Goal: Use online tool/utility: Utilize a website feature to perform a specific function

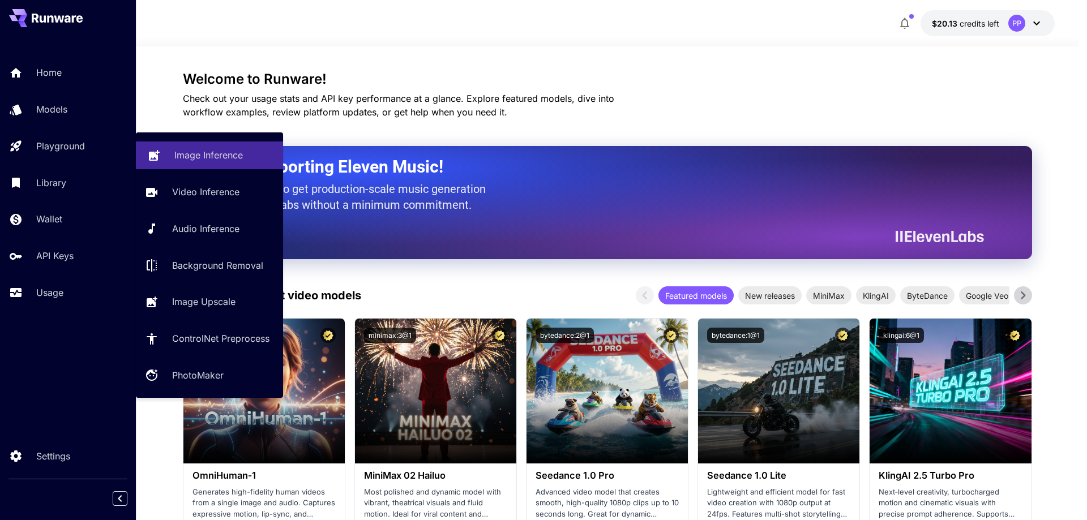
click at [214, 162] on p "Image Inference" at bounding box center [208, 155] width 68 height 14
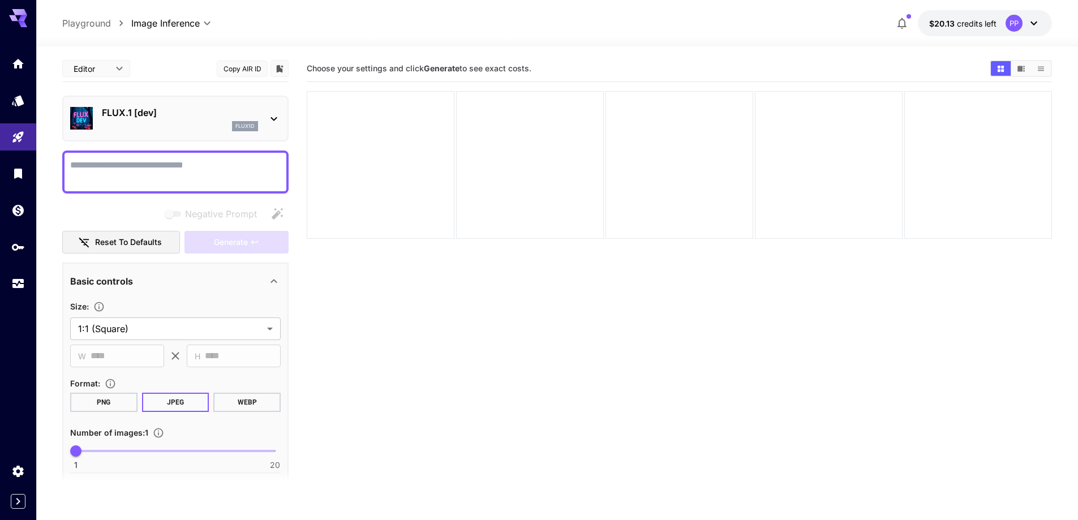
click at [268, 113] on icon at bounding box center [274, 119] width 14 height 14
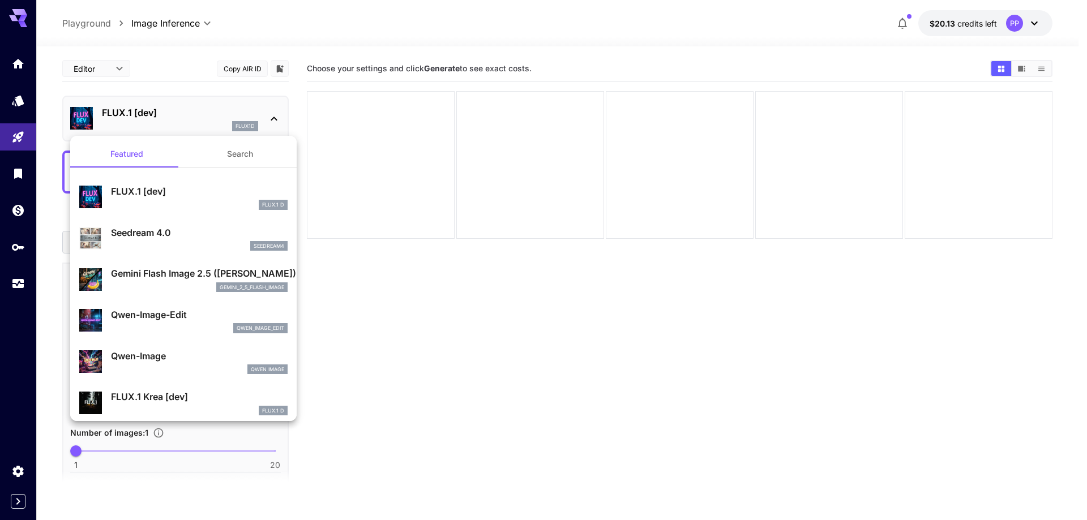
click at [269, 113] on div at bounding box center [543, 260] width 1087 height 520
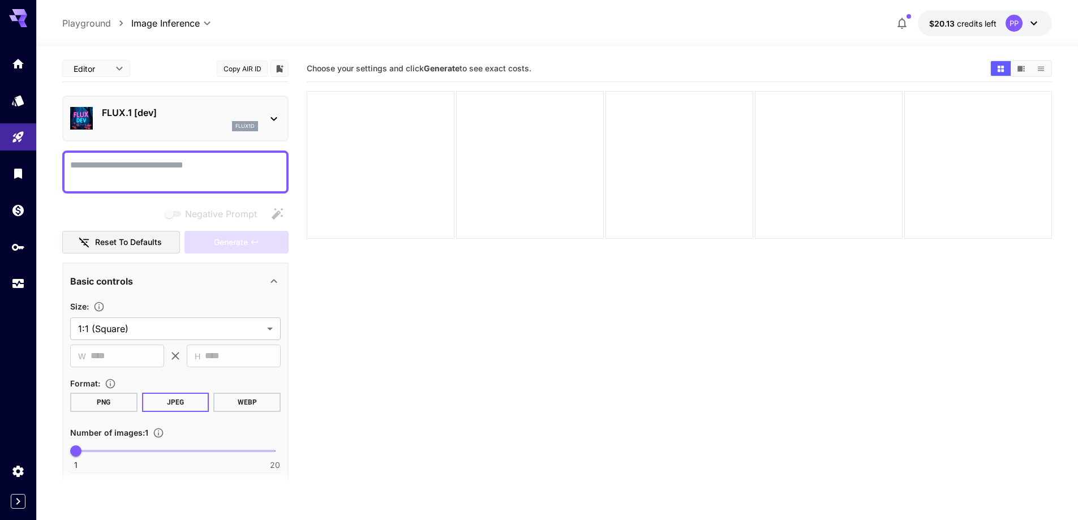
click at [129, 68] on div "Editor **** ​" at bounding box center [96, 68] width 68 height 17
click at [123, 66] on body "**********" at bounding box center [543, 305] width 1087 height 610
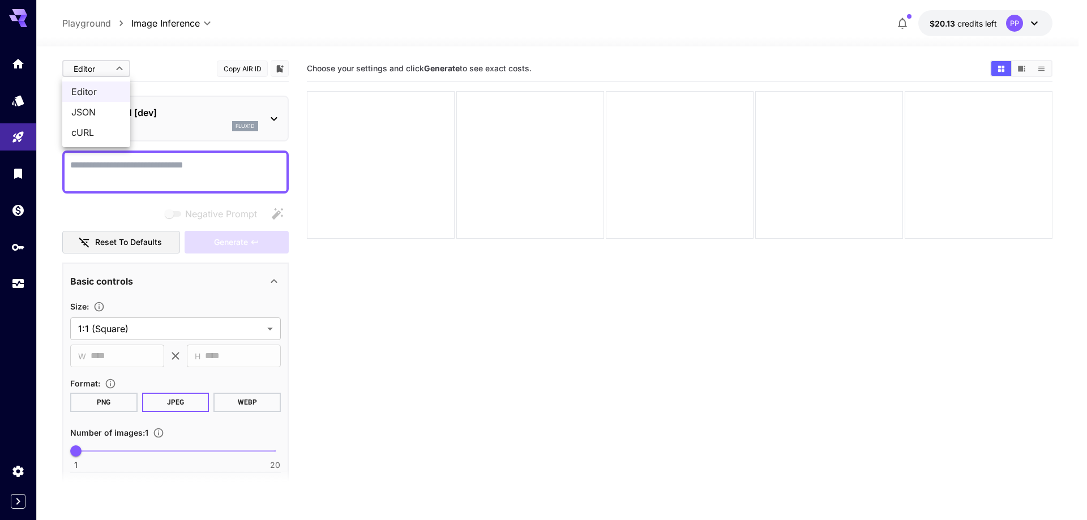
click at [156, 58] on div at bounding box center [543, 260] width 1087 height 520
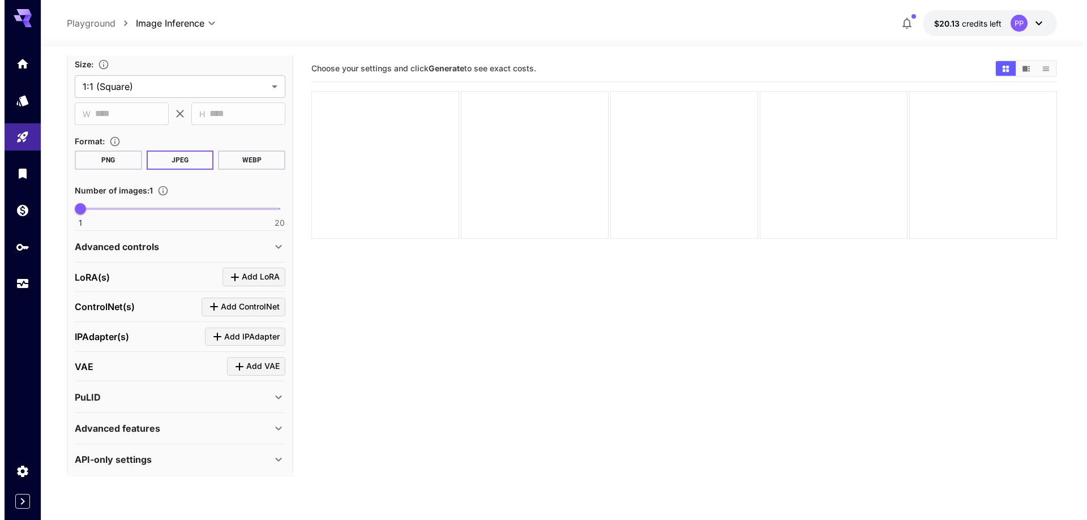
scroll to position [250, 0]
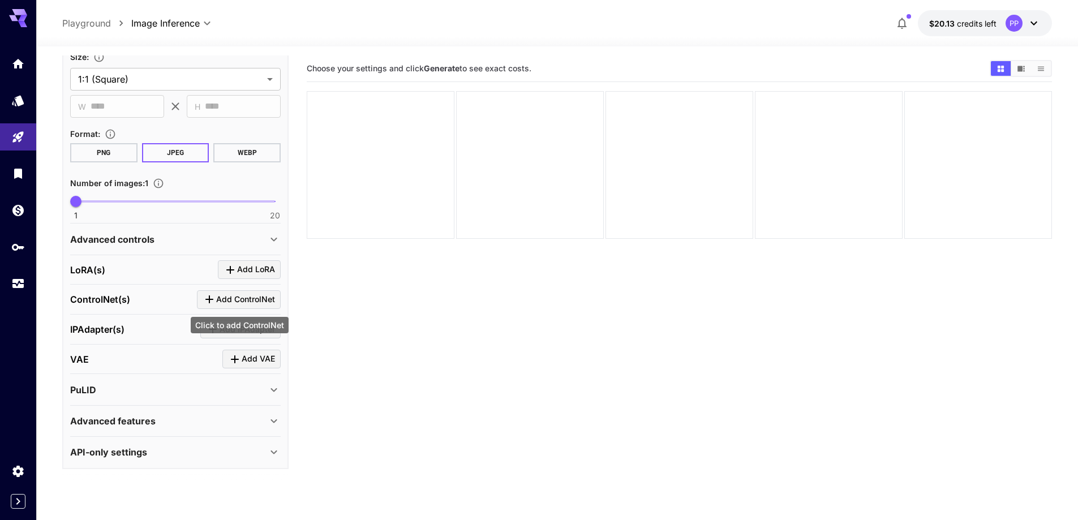
click at [217, 295] on span "Add ControlNet" at bounding box center [245, 300] width 59 height 14
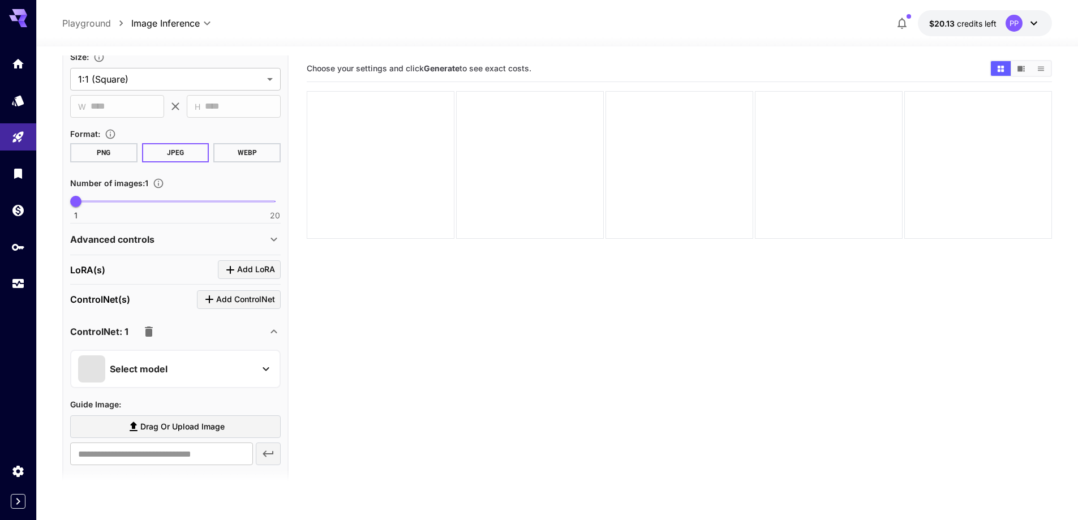
click at [201, 370] on div "Select model" at bounding box center [166, 368] width 177 height 27
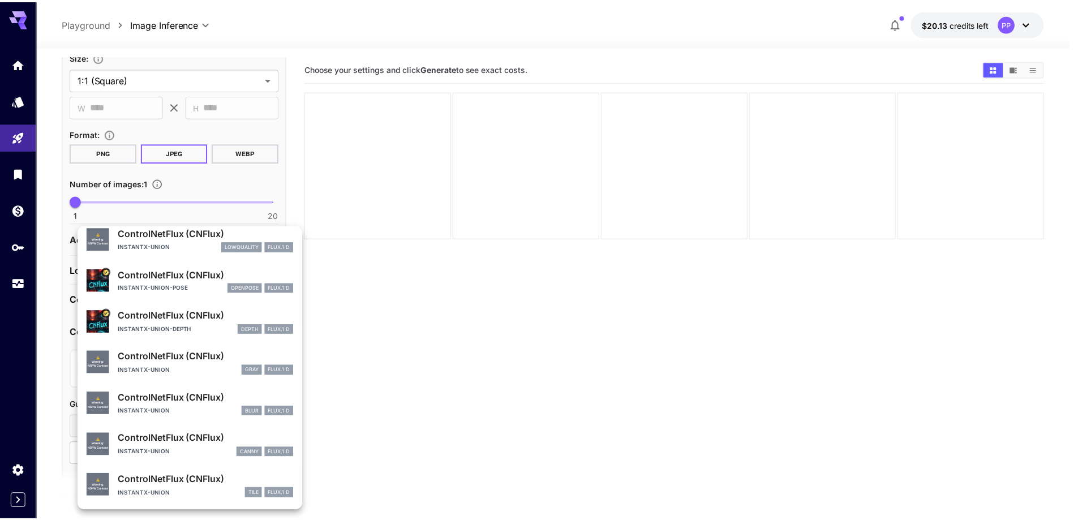
scroll to position [0, 0]
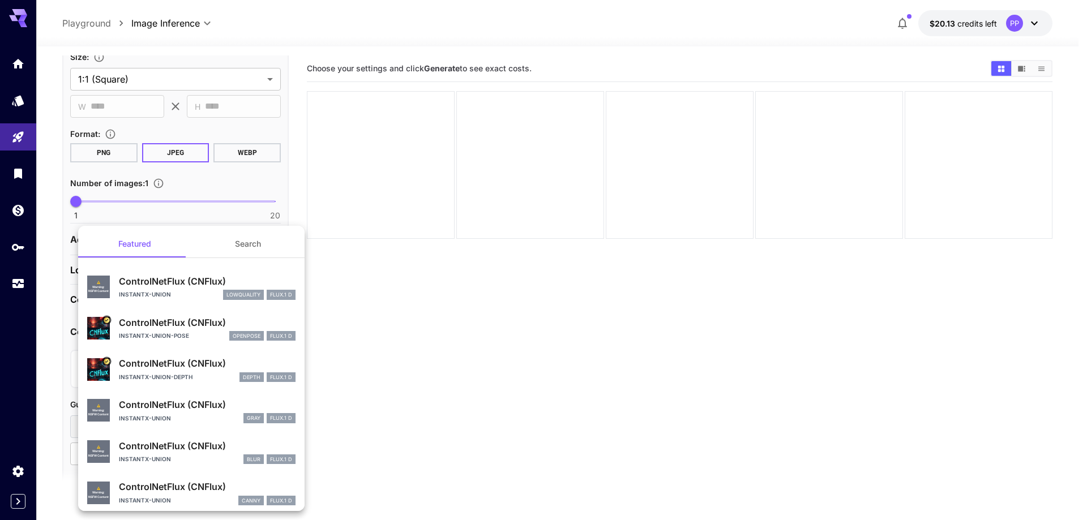
click at [356, 357] on div at bounding box center [543, 260] width 1087 height 520
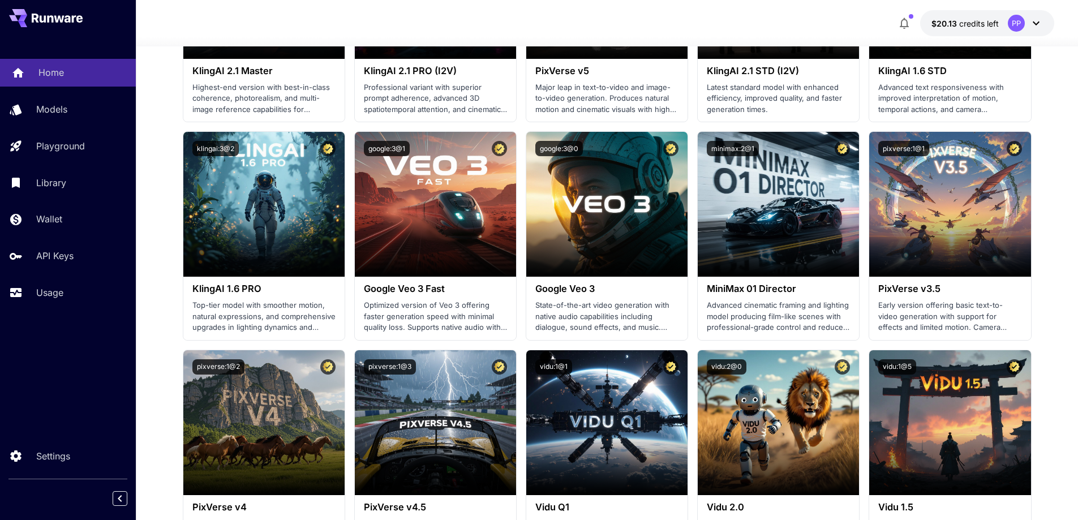
click at [55, 70] on p "Home" at bounding box center [50, 73] width 25 height 14
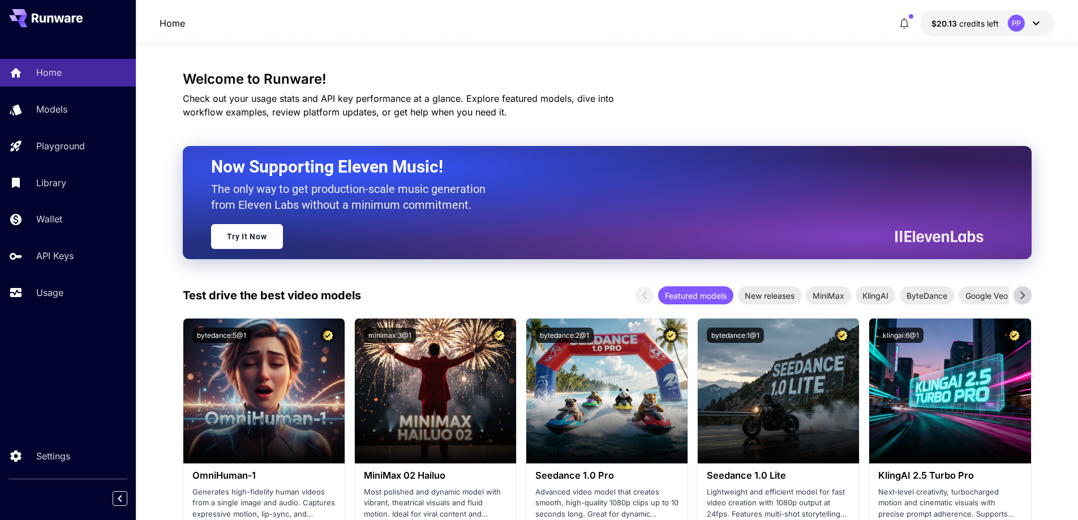
click at [53, 22] on icon at bounding box center [50, 18] width 6 height 7
click at [75, 111] on div "Models" at bounding box center [82, 109] width 88 height 14
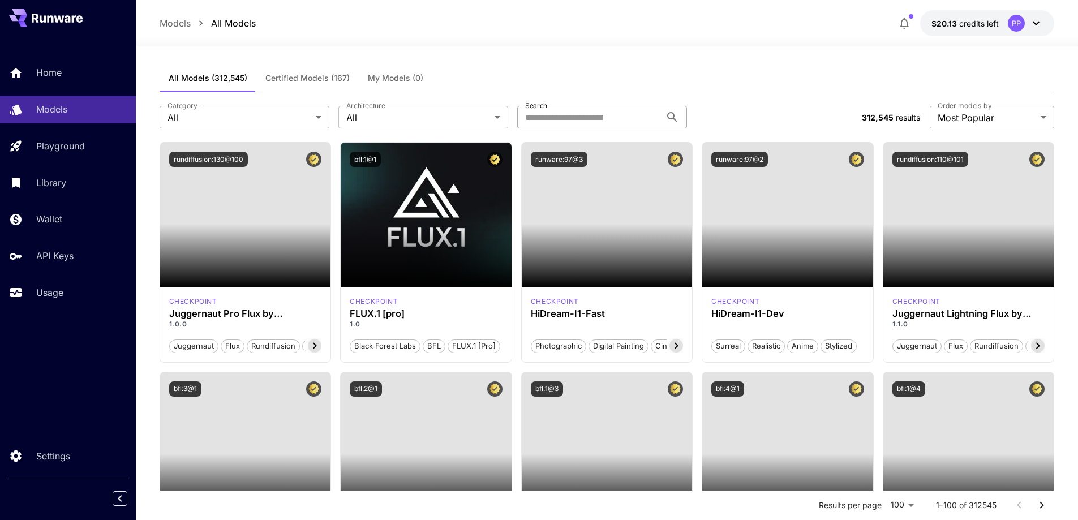
click at [563, 115] on input "Search" at bounding box center [589, 117] width 144 height 23
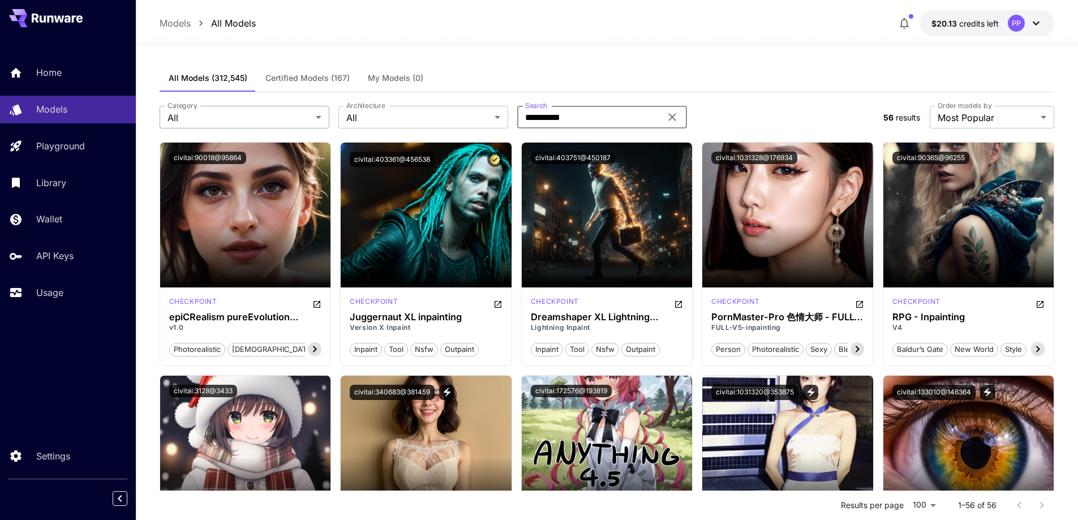
type input "**********"
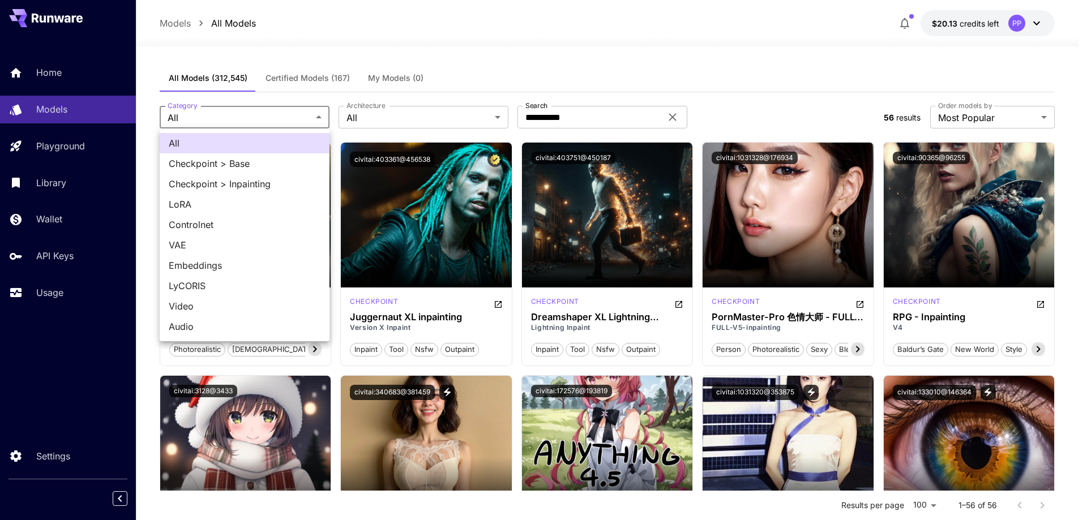
click at [271, 111] on div at bounding box center [543, 260] width 1087 height 520
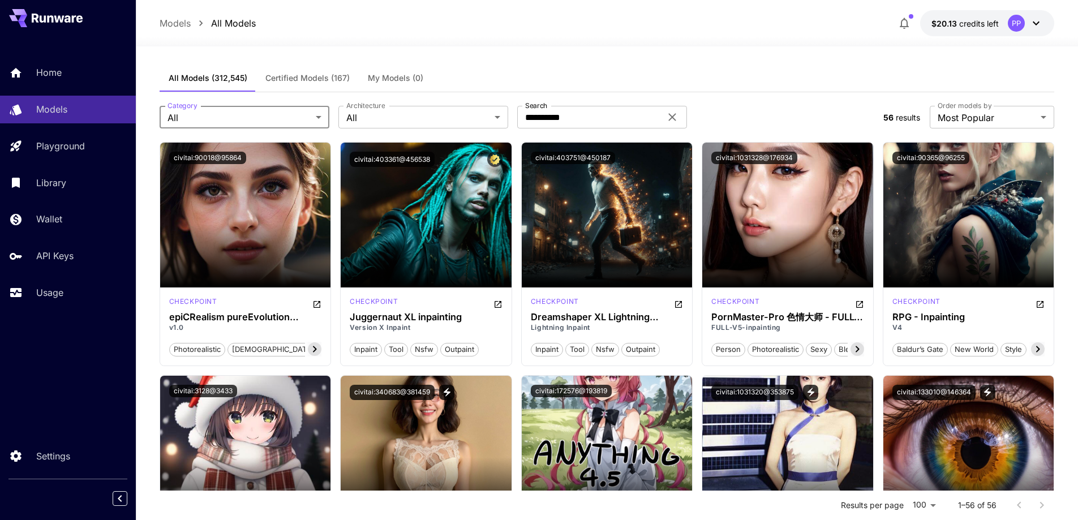
click at [310, 79] on span "Certified Models (167)" at bounding box center [307, 78] width 84 height 10
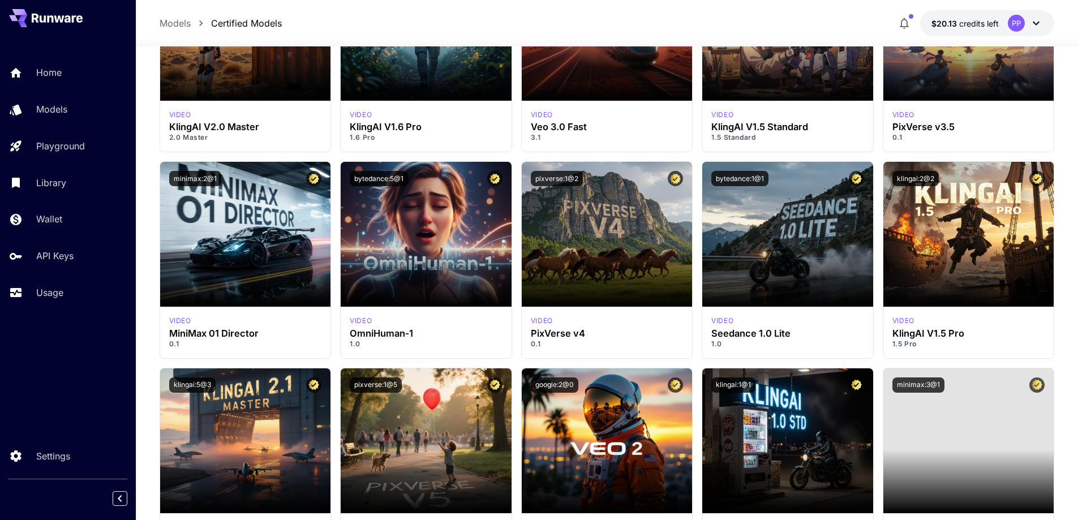
scroll to position [6338, 0]
